Goal: Task Accomplishment & Management: Use online tool/utility

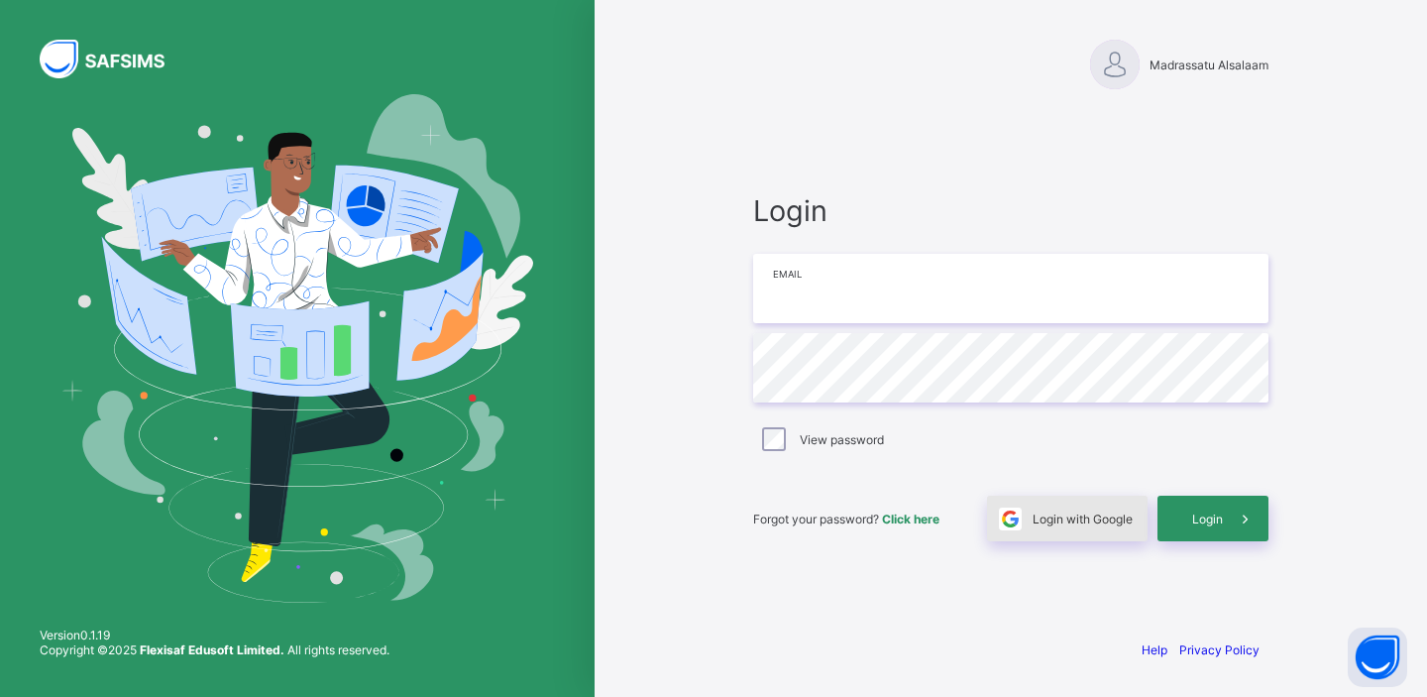
type input "**********"
click at [1108, 515] on span "Login with Google" at bounding box center [1082, 518] width 100 height 15
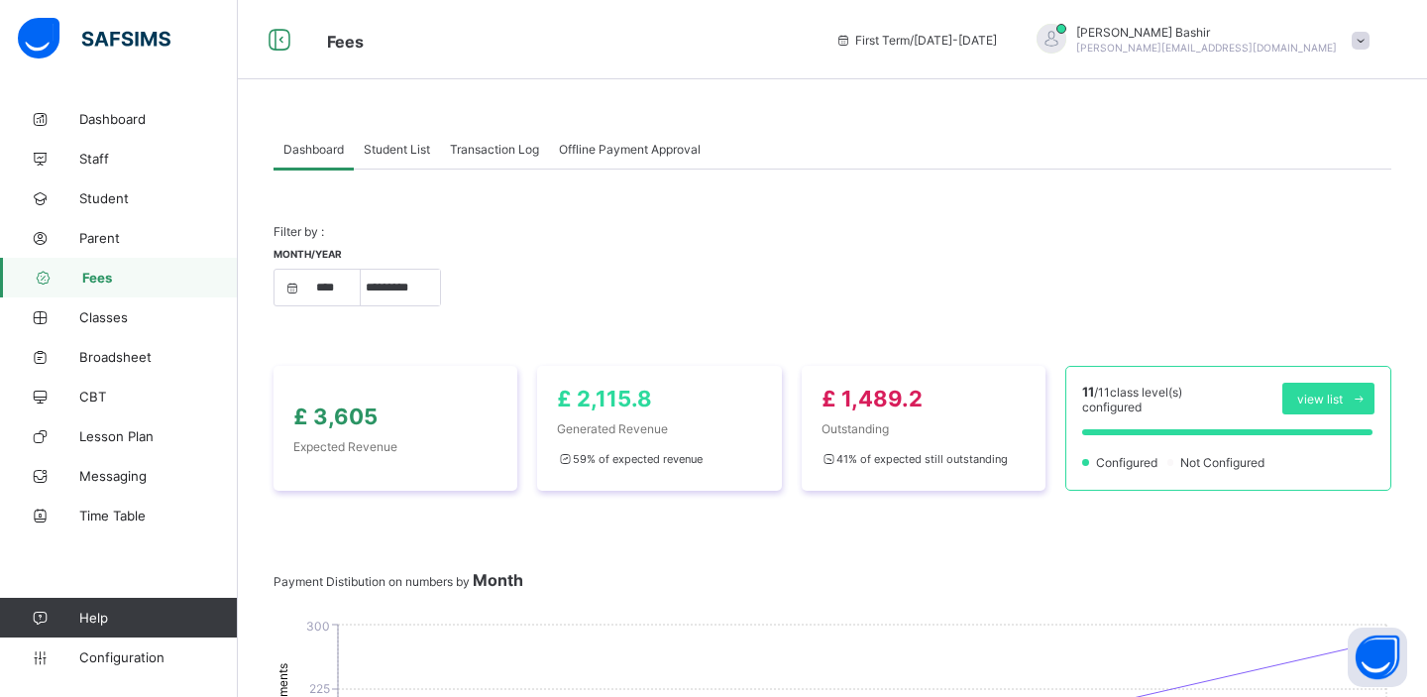
select select "****"
click at [410, 285] on select "***** ********* ******* ******** ********" at bounding box center [400, 287] width 79 height 36
select select "*"
click at [405, 144] on span "Student List" at bounding box center [397, 149] width 66 height 15
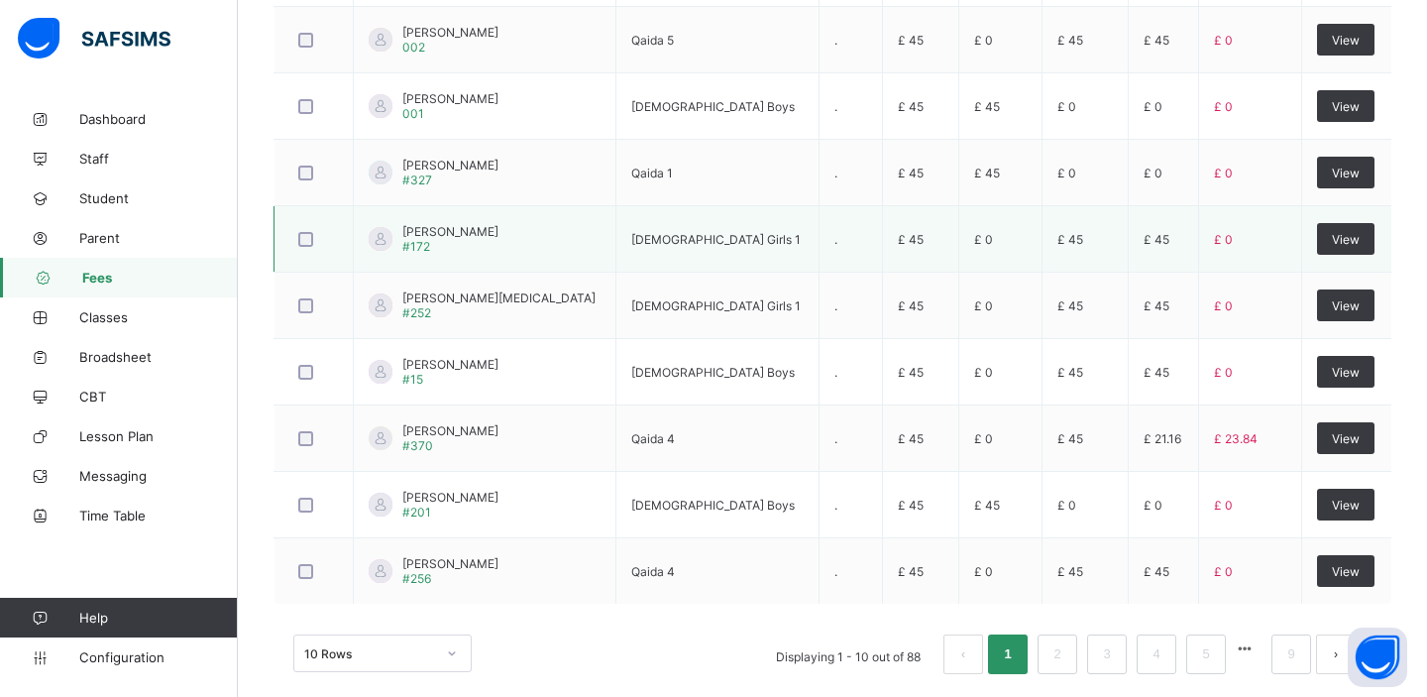
scroll to position [701, 0]
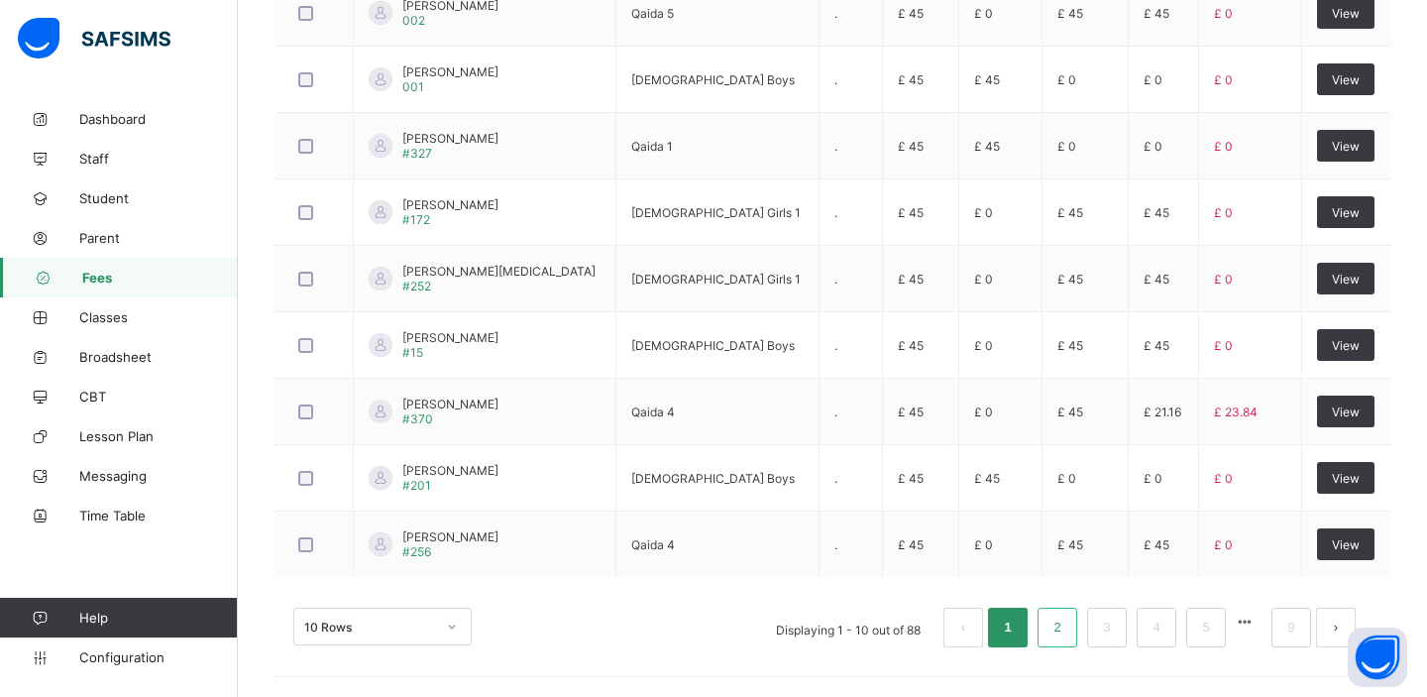
click at [1063, 632] on link "2" at bounding box center [1056, 627] width 19 height 26
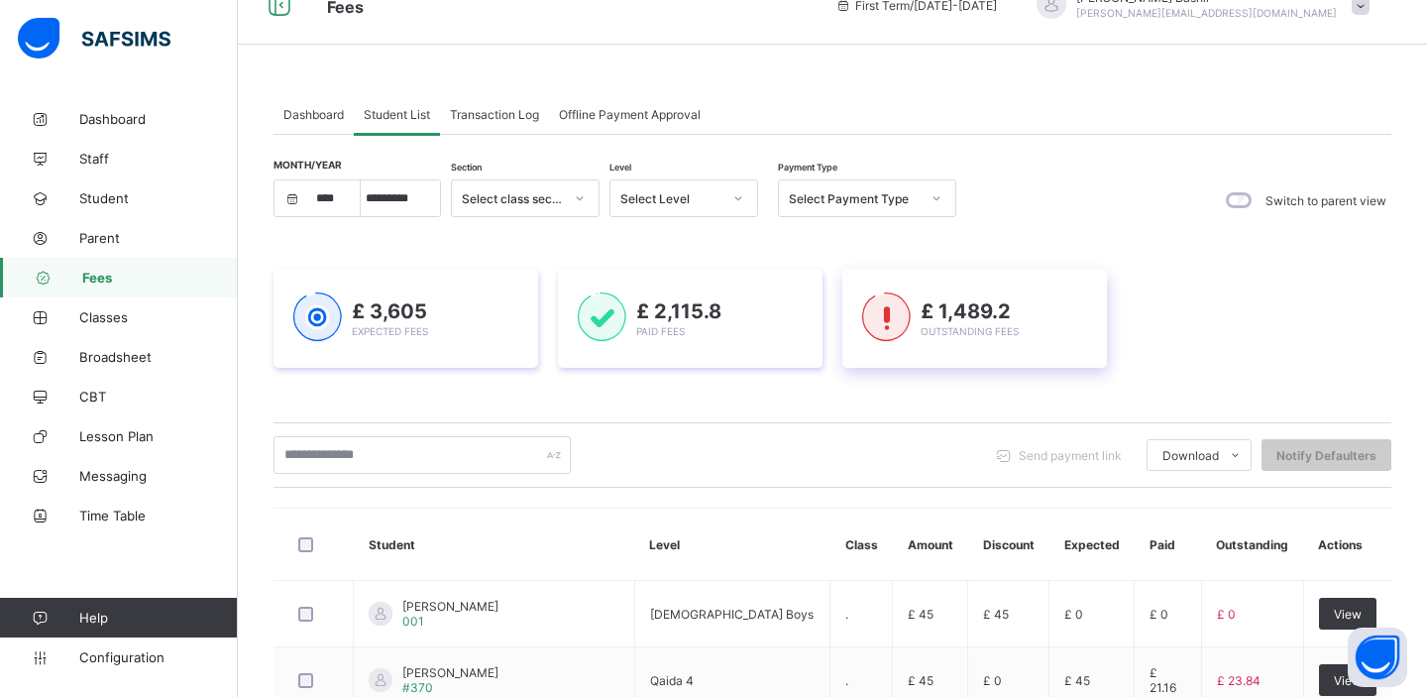
scroll to position [0, 0]
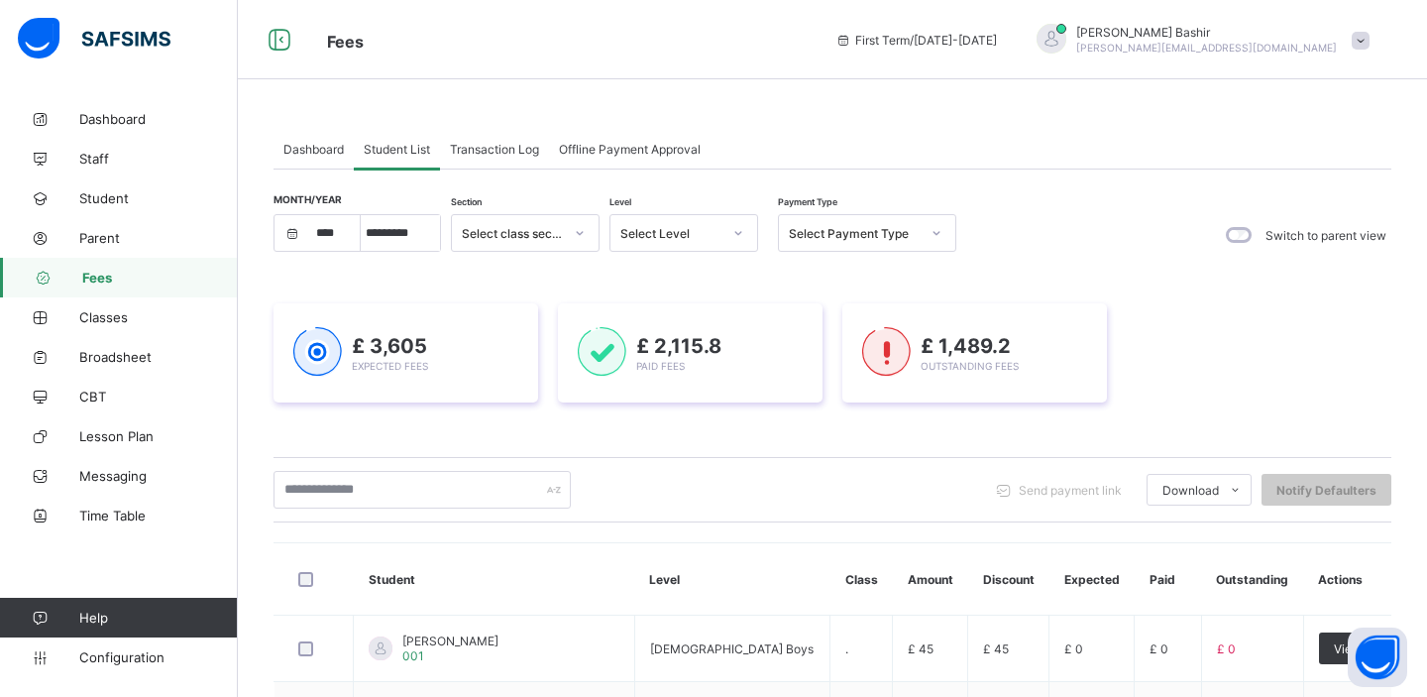
click at [852, 221] on div "Select Payment Type" at bounding box center [848, 233] width 139 height 28
click at [847, 342] on div "Part" at bounding box center [867, 337] width 176 height 31
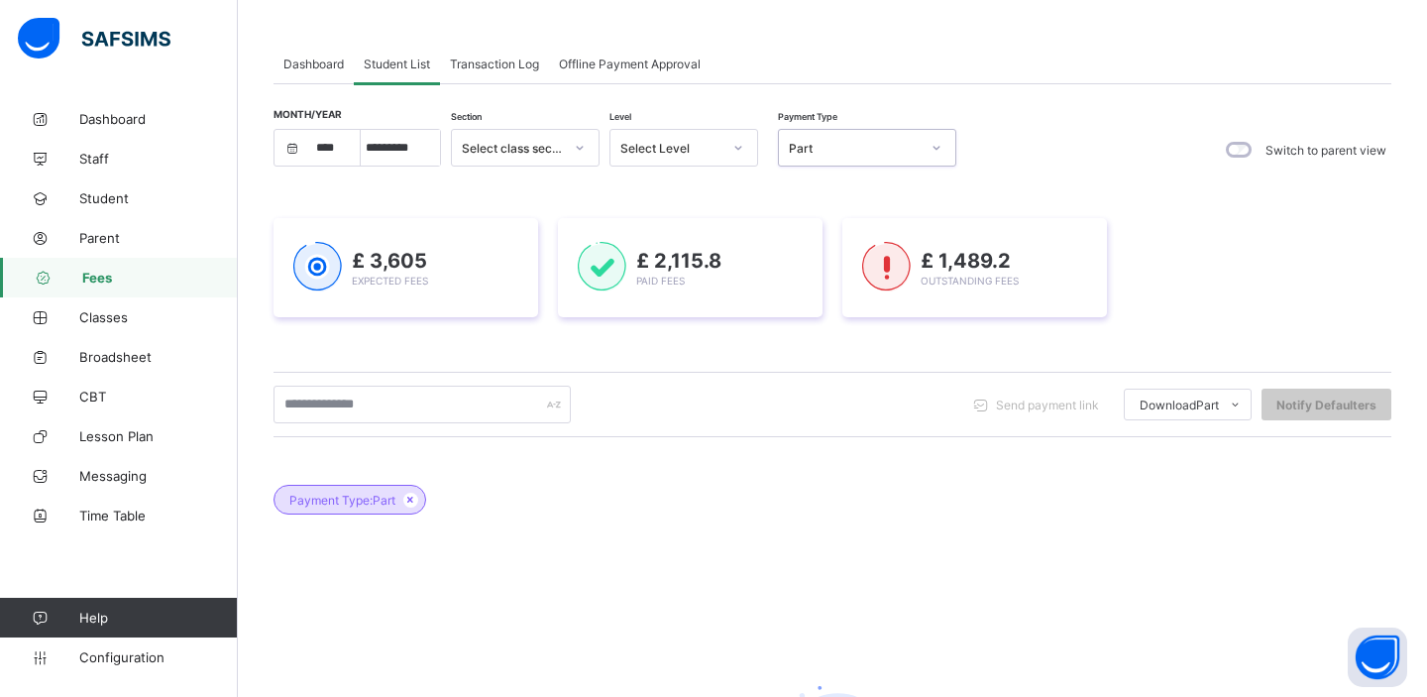
scroll to position [93, 0]
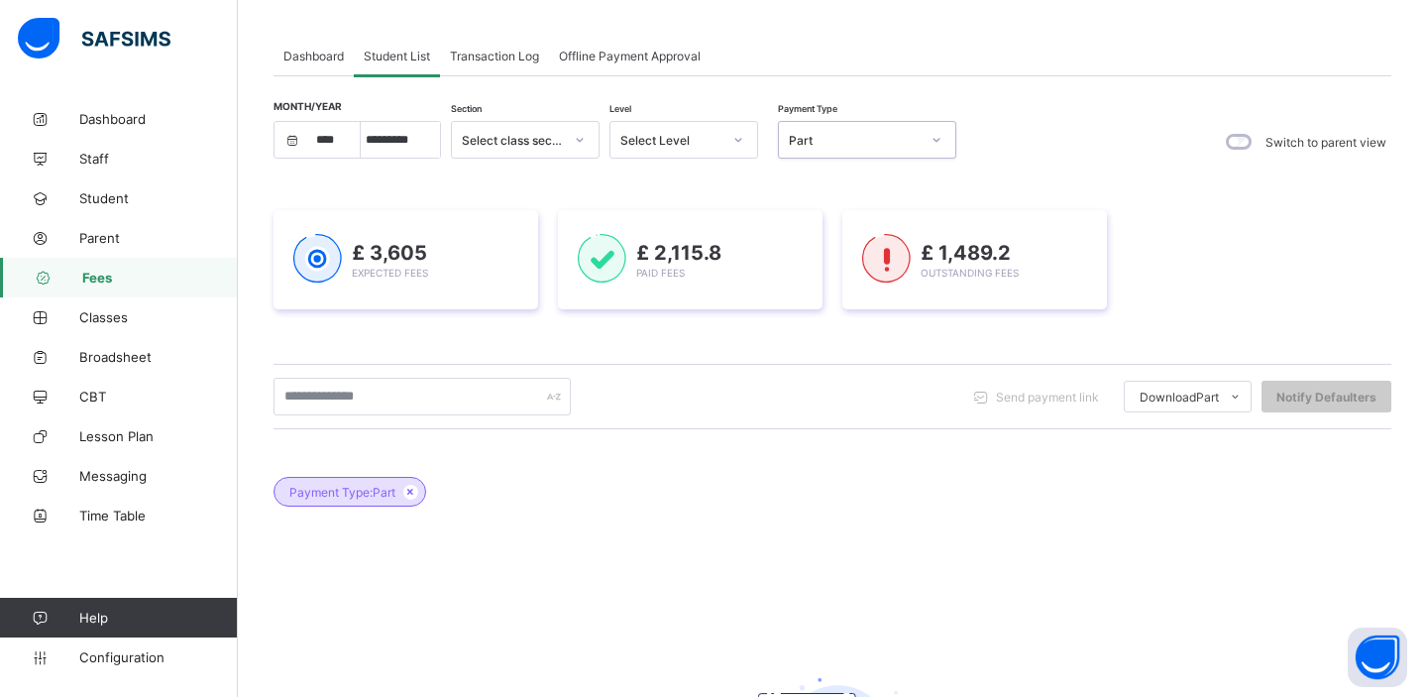
click at [920, 147] on div at bounding box center [936, 140] width 34 height 32
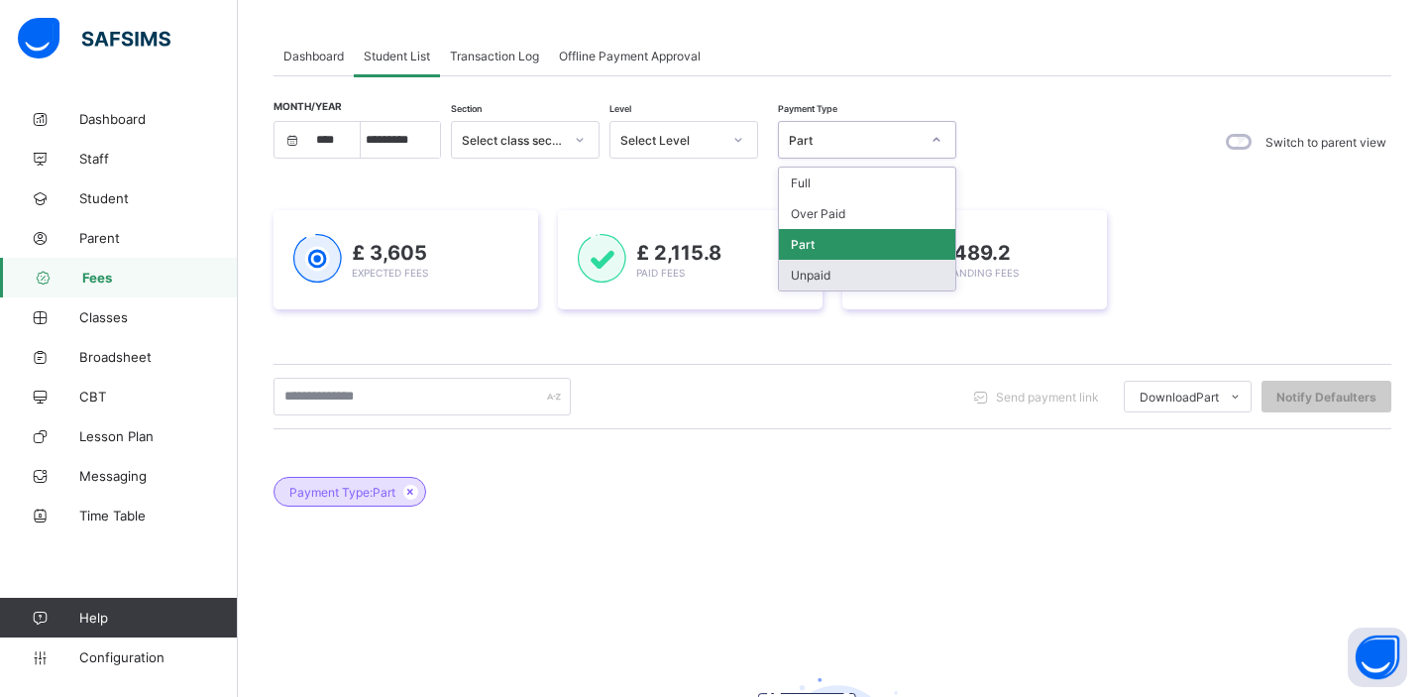
click at [865, 271] on div "Unpaid" at bounding box center [867, 275] width 176 height 31
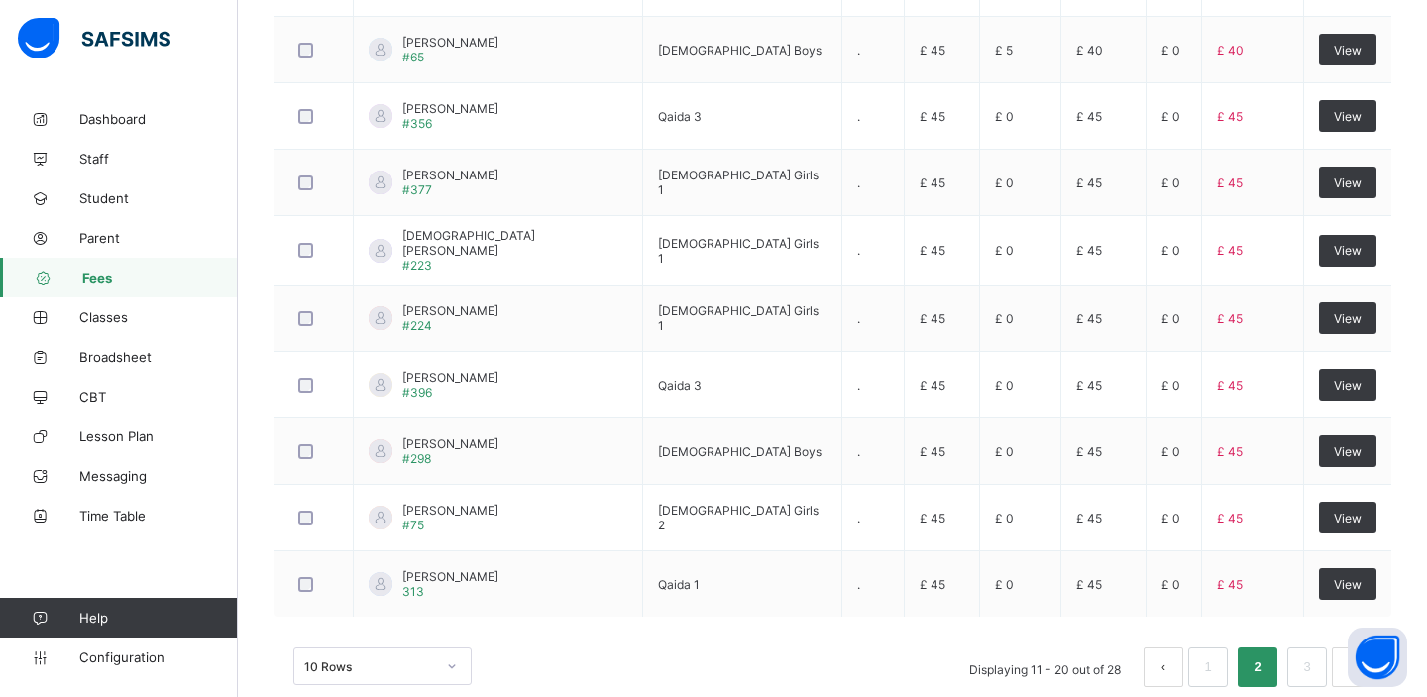
scroll to position [789, 0]
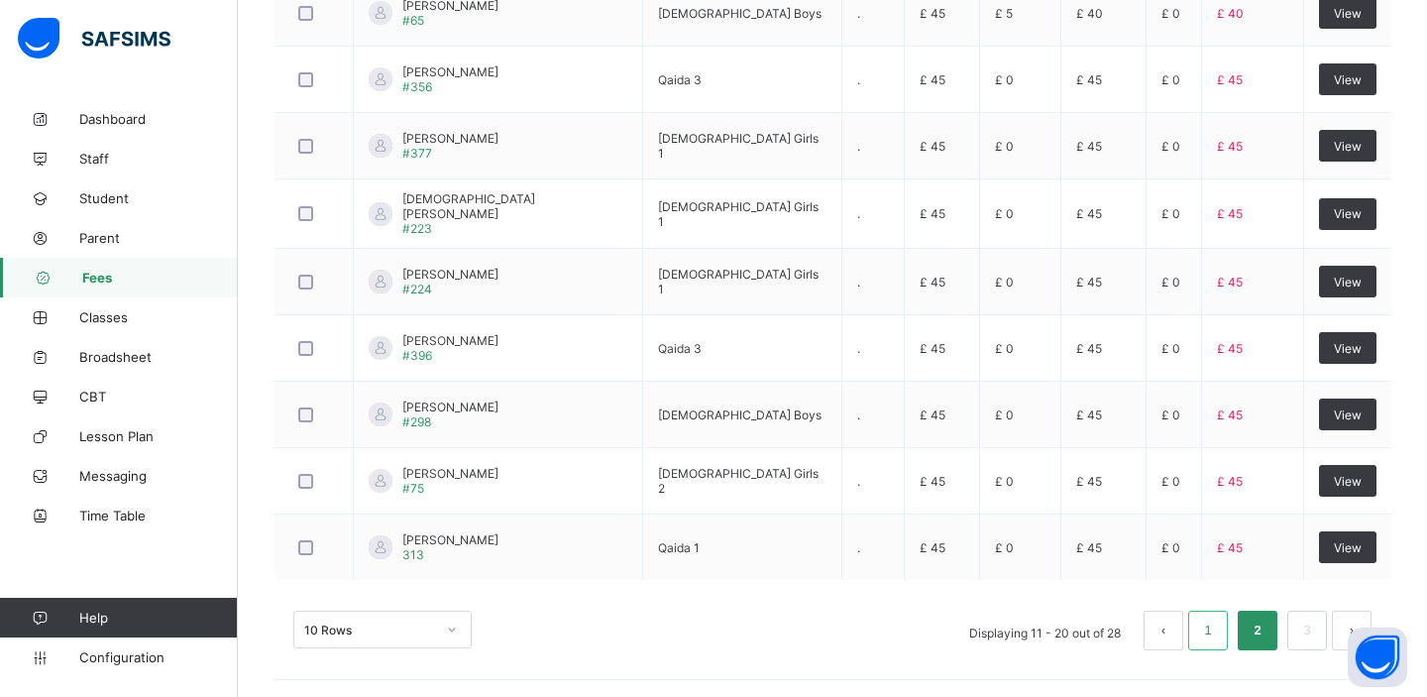
click at [1211, 632] on link "1" at bounding box center [1207, 630] width 19 height 26
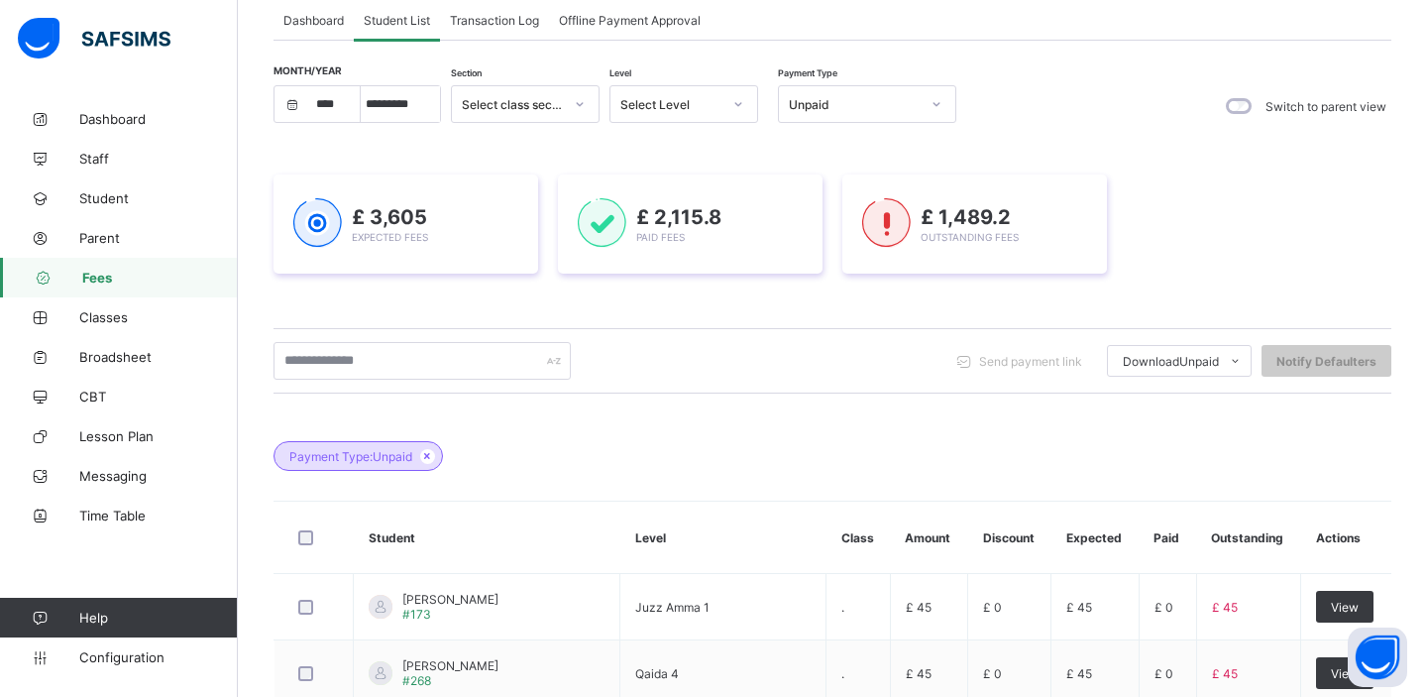
scroll to position [87, 0]
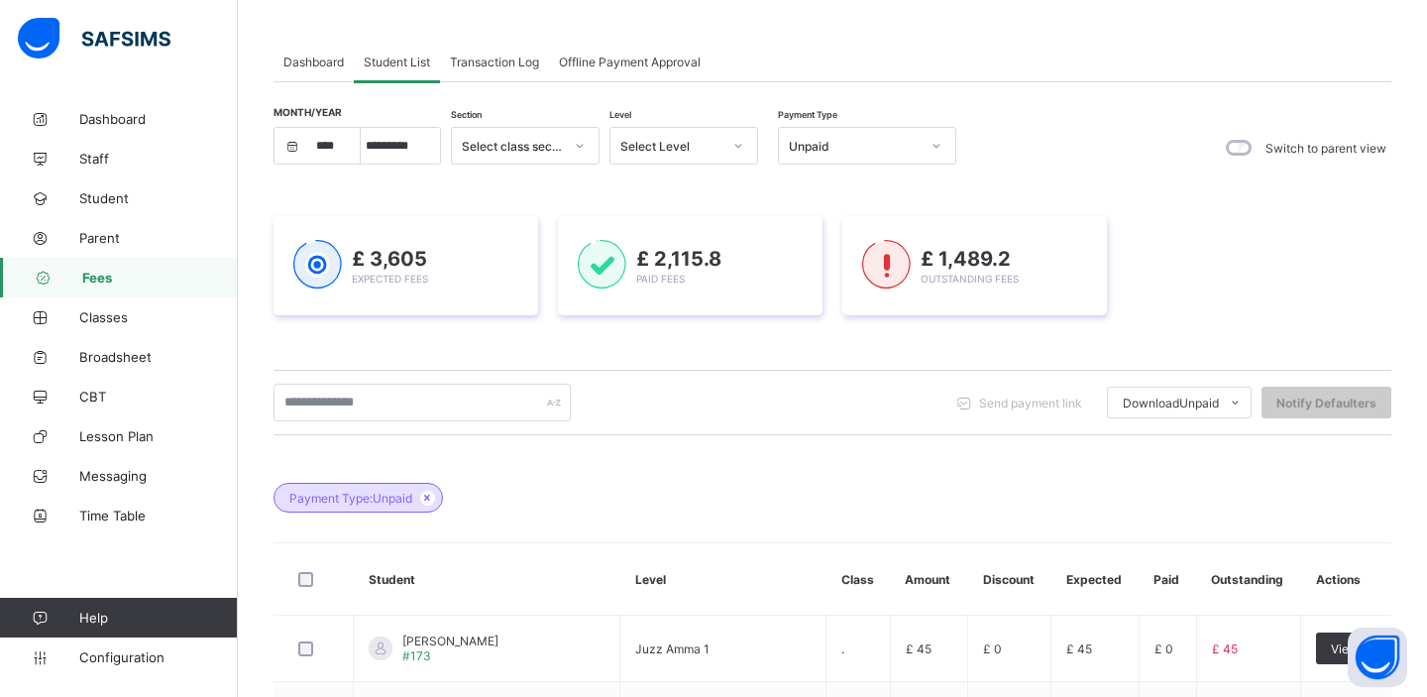
click at [864, 149] on div "Unpaid" at bounding box center [854, 146] width 131 height 15
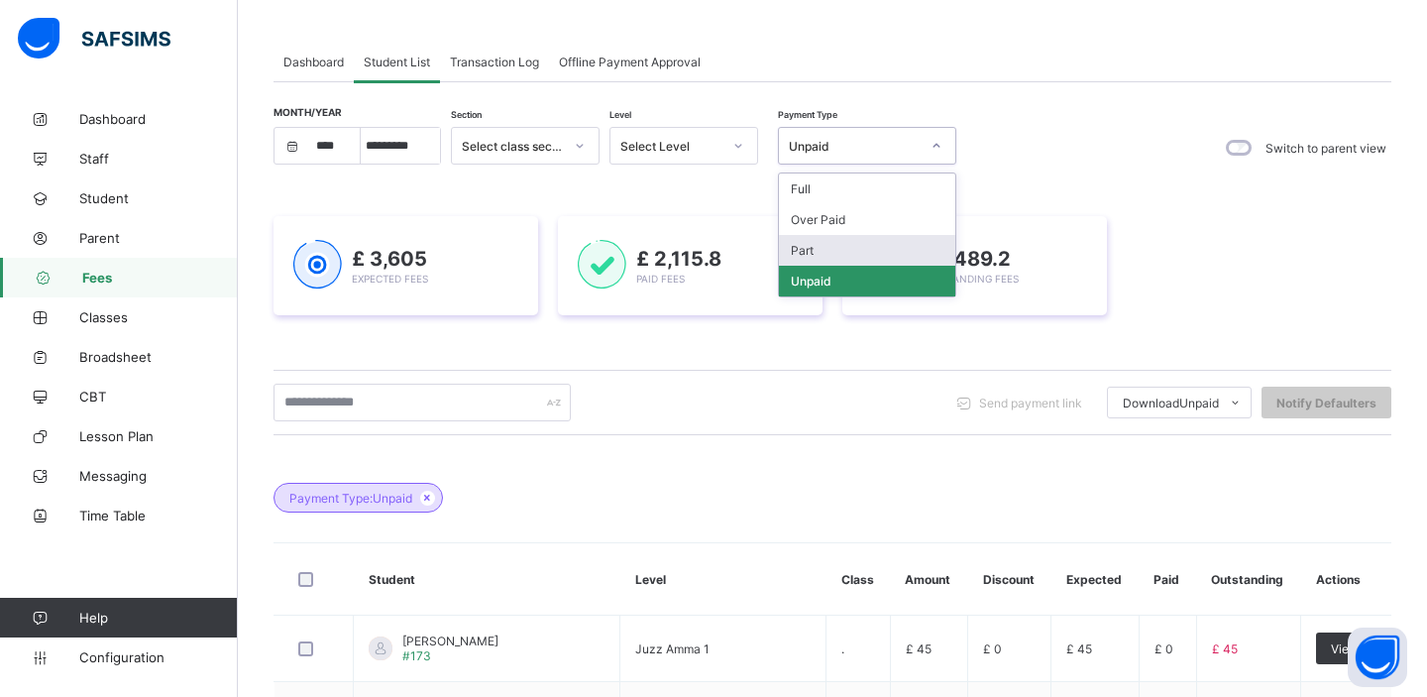
click at [849, 248] on div "Part" at bounding box center [867, 250] width 176 height 31
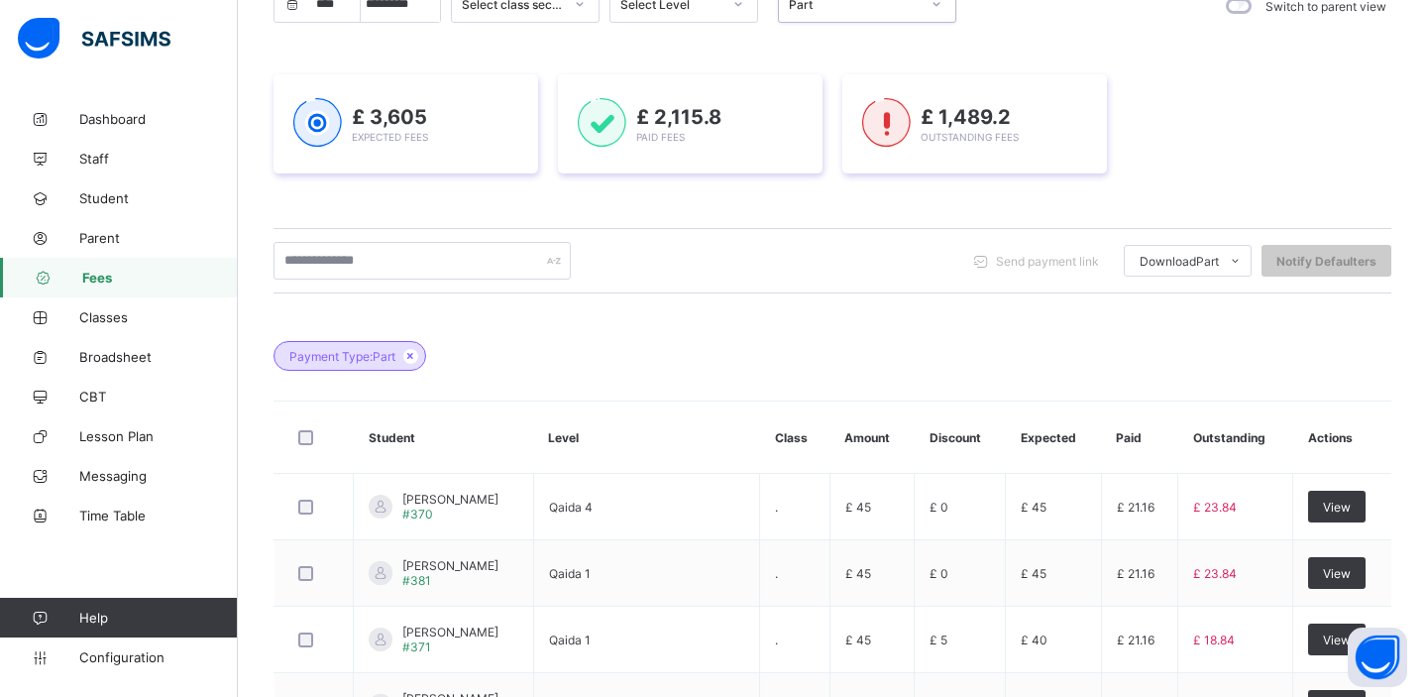
scroll to position [457, 0]
